Goal: Task Accomplishment & Management: Manage account settings

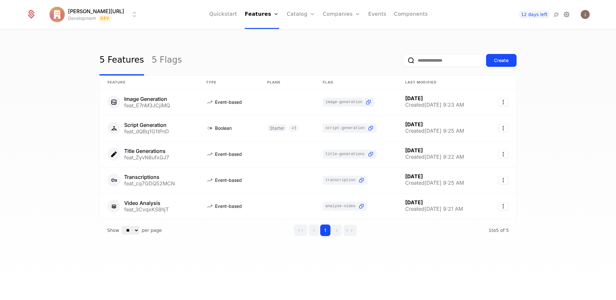
click at [568, 12] on icon at bounding box center [567, 15] width 8 height 8
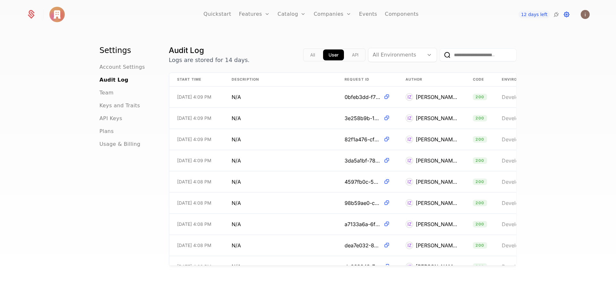
click at [568, 14] on icon at bounding box center [567, 15] width 8 height 8
click at [222, 13] on link "Quickstart" at bounding box center [217, 14] width 28 height 29
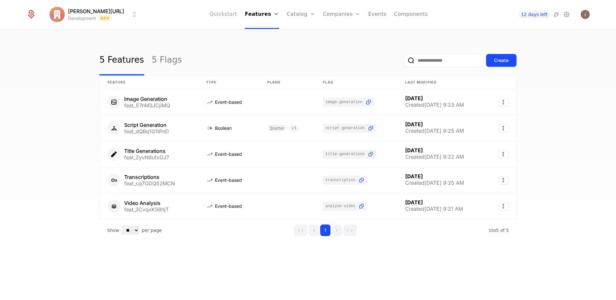
click at [222, 16] on link "Quickstart" at bounding box center [223, 14] width 28 height 29
click at [219, 18] on link "Quickstart" at bounding box center [223, 14] width 28 height 29
click at [219, 12] on link "Quickstart" at bounding box center [223, 14] width 28 height 29
click at [219, 14] on link "Quickstart" at bounding box center [223, 14] width 28 height 29
click at [52, 14] on html "issac.ai Development Dev Quickstart Features Features Flags Catalog Plans Add O…" at bounding box center [308, 150] width 616 height 300
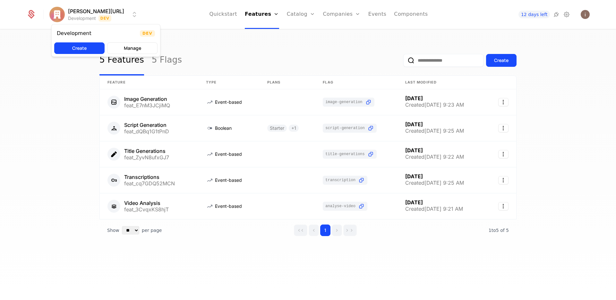
click at [229, 41] on html "issac.ai Development Dev Quickstart Features Features Flags Catalog Plans Add O…" at bounding box center [308, 150] width 616 height 300
click at [573, 12] on div "12 days left" at bounding box center [544, 14] width 91 height 9
click at [570, 13] on icon at bounding box center [567, 15] width 8 height 8
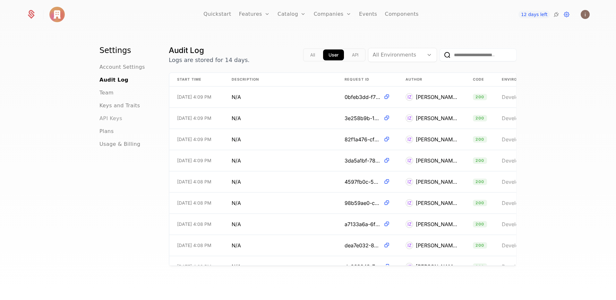
drag, startPoint x: 121, startPoint y: 116, endPoint x: 115, endPoint y: 118, distance: 7.0
click at [117, 117] on div "API Keys" at bounding box center [126, 119] width 54 height 8
click at [113, 118] on span "API Keys" at bounding box center [110, 119] width 23 height 8
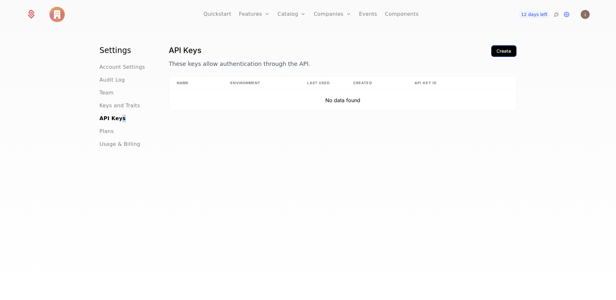
click at [505, 51] on div "Create" at bounding box center [504, 51] width 14 height 6
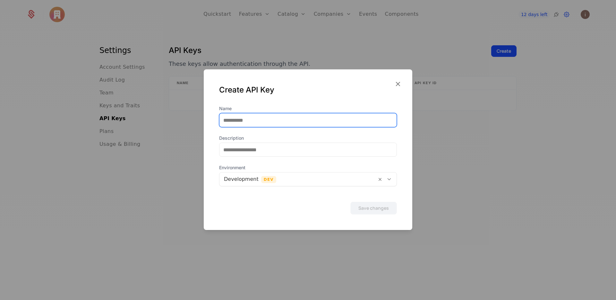
click at [260, 124] on input "Name" at bounding box center [307, 119] width 177 height 13
type input "**********"
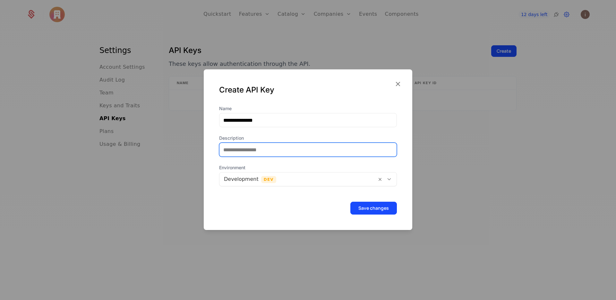
click at [264, 150] on input "Description" at bounding box center [307, 149] width 177 height 13
type input "**********"
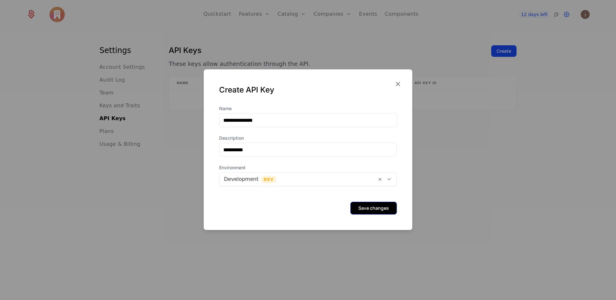
click at [361, 206] on button "Save changes" at bounding box center [373, 208] width 47 height 13
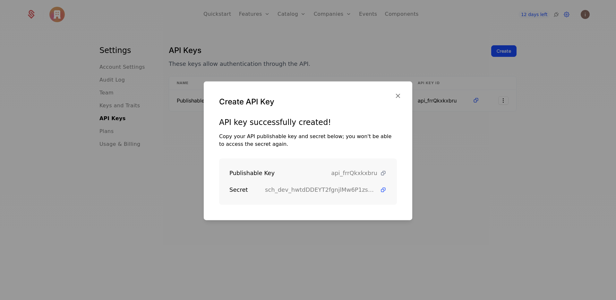
click at [380, 172] on icon at bounding box center [383, 173] width 7 height 7
click at [380, 191] on icon at bounding box center [383, 189] width 7 height 7
drag, startPoint x: 373, startPoint y: 71, endPoint x: 368, endPoint y: 71, distance: 4.8
click at [373, 71] on div at bounding box center [308, 150] width 616 height 300
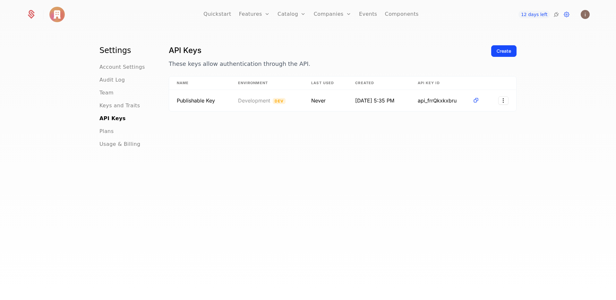
click at [355, 13] on ul "Quickstart Features Features Flags Catalog Plans Add Ons Configuration Companie…" at bounding box center [310, 14] width 215 height 29
click at [360, 14] on link "Events" at bounding box center [368, 14] width 18 height 29
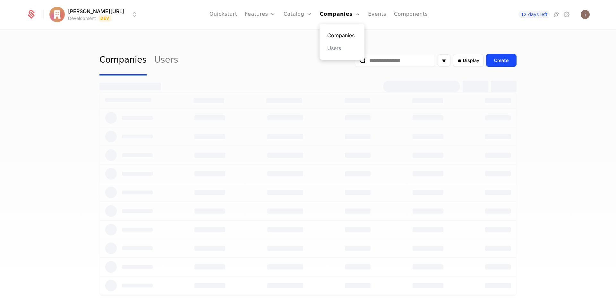
click at [339, 37] on link "Companies" at bounding box center [342, 35] width 30 height 8
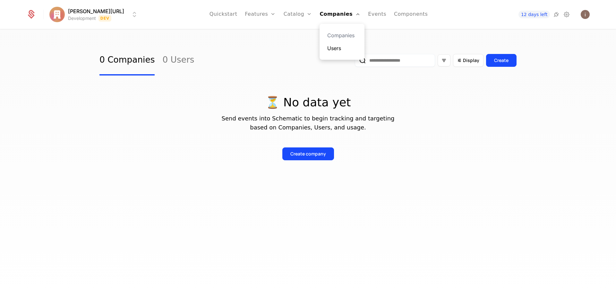
click at [337, 49] on link "Users" at bounding box center [342, 48] width 30 height 8
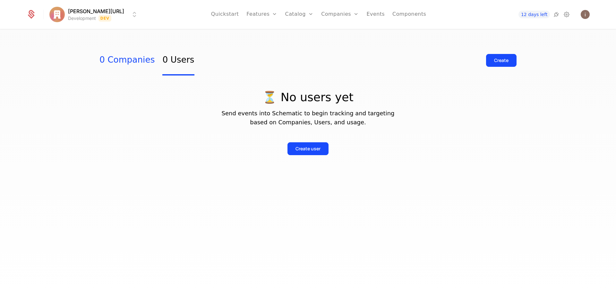
click at [127, 56] on link "0 Companies" at bounding box center [126, 60] width 55 height 30
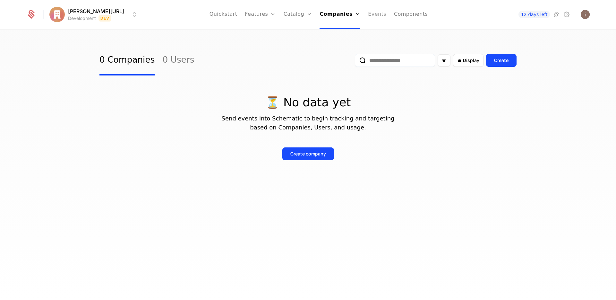
click at [368, 10] on link "Events" at bounding box center [377, 14] width 18 height 29
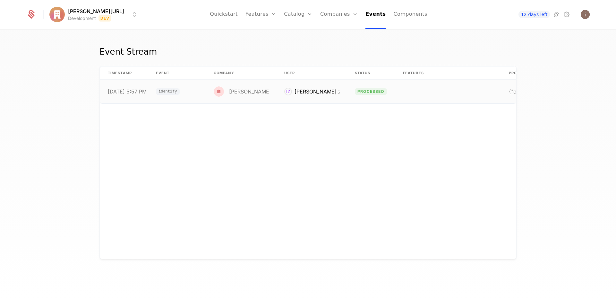
click at [205, 99] on td "identify" at bounding box center [177, 91] width 58 height 23
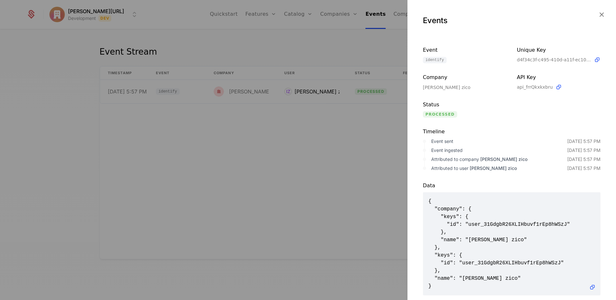
click at [310, 58] on div at bounding box center [308, 150] width 616 height 300
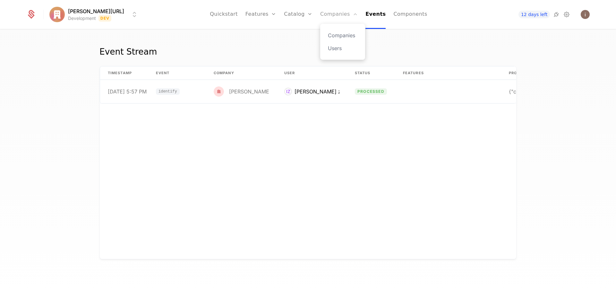
click at [328, 11] on link "Companies" at bounding box center [339, 14] width 38 height 29
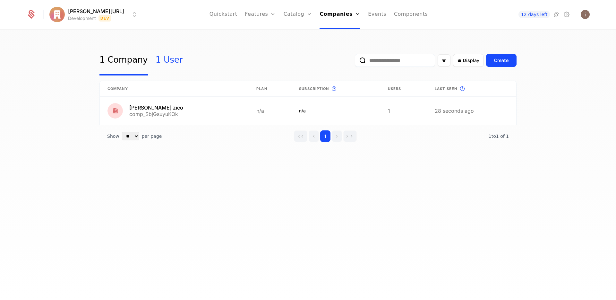
click at [161, 62] on link "1 User" at bounding box center [169, 60] width 27 height 30
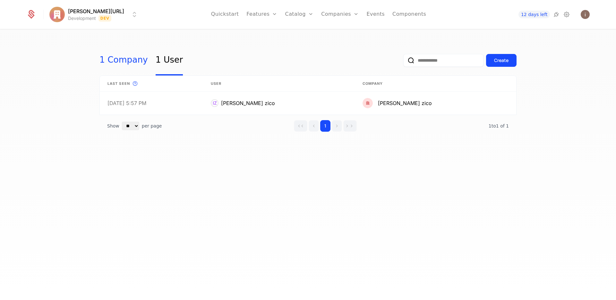
click at [123, 60] on link "1 Company" at bounding box center [123, 60] width 48 height 30
